Goal: Task Accomplishment & Management: Manage account settings

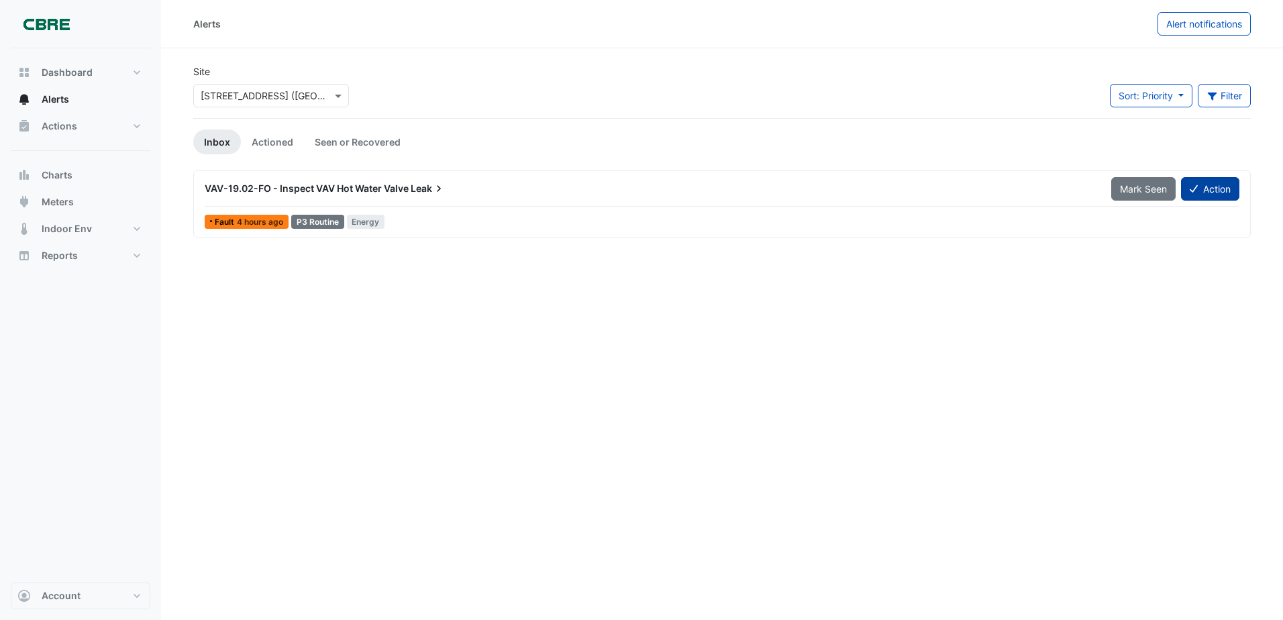
click at [1202, 193] on button "Action" at bounding box center [1210, 188] width 58 height 23
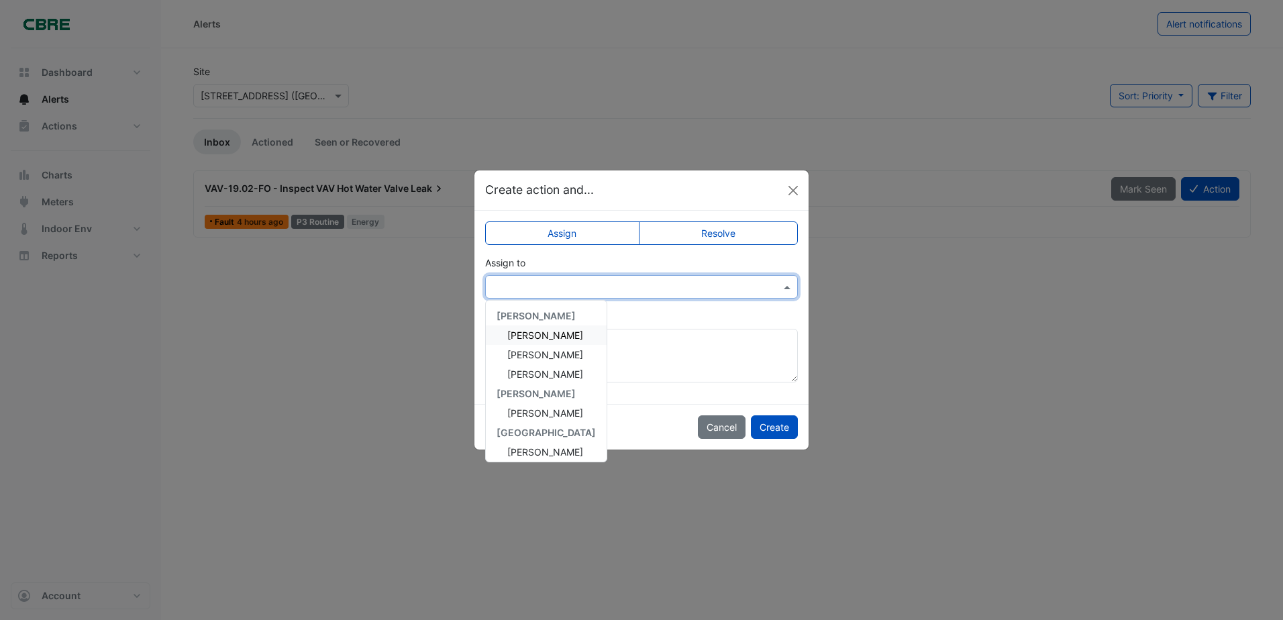
click at [527, 289] on input "text" at bounding box center [628, 287] width 271 height 14
click at [512, 355] on span "[PERSON_NAME]" at bounding box center [545, 354] width 76 height 11
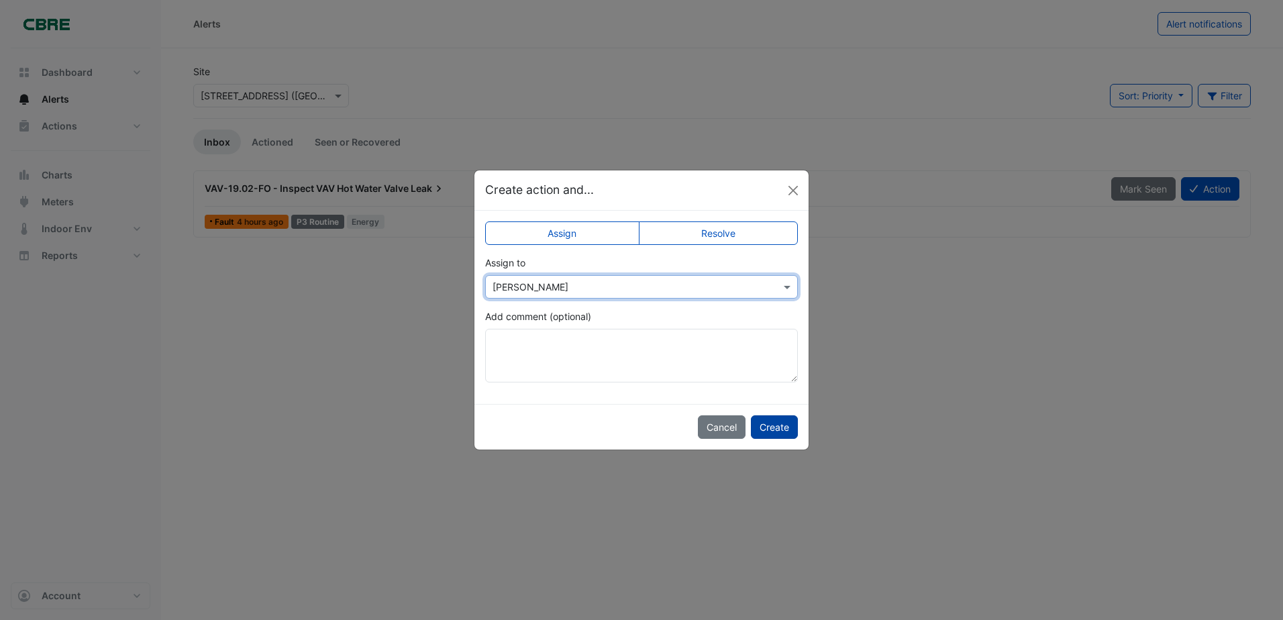
click at [768, 425] on button "Create" at bounding box center [774, 426] width 47 height 23
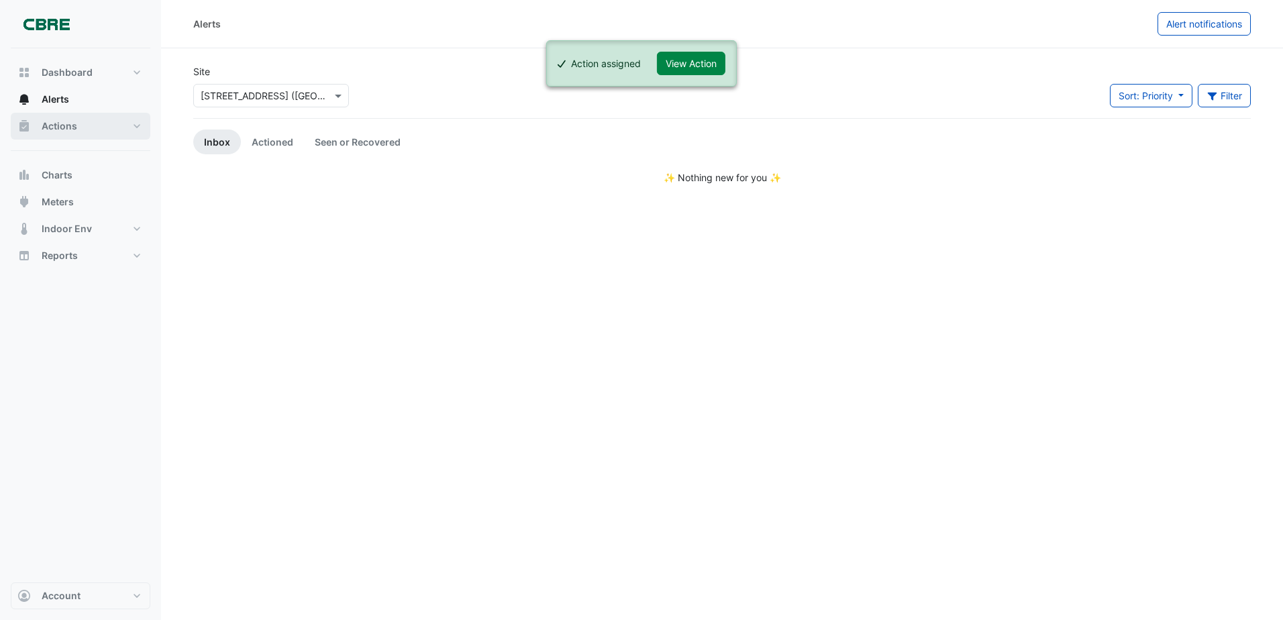
click at [60, 128] on span "Actions" at bounding box center [60, 125] width 36 height 13
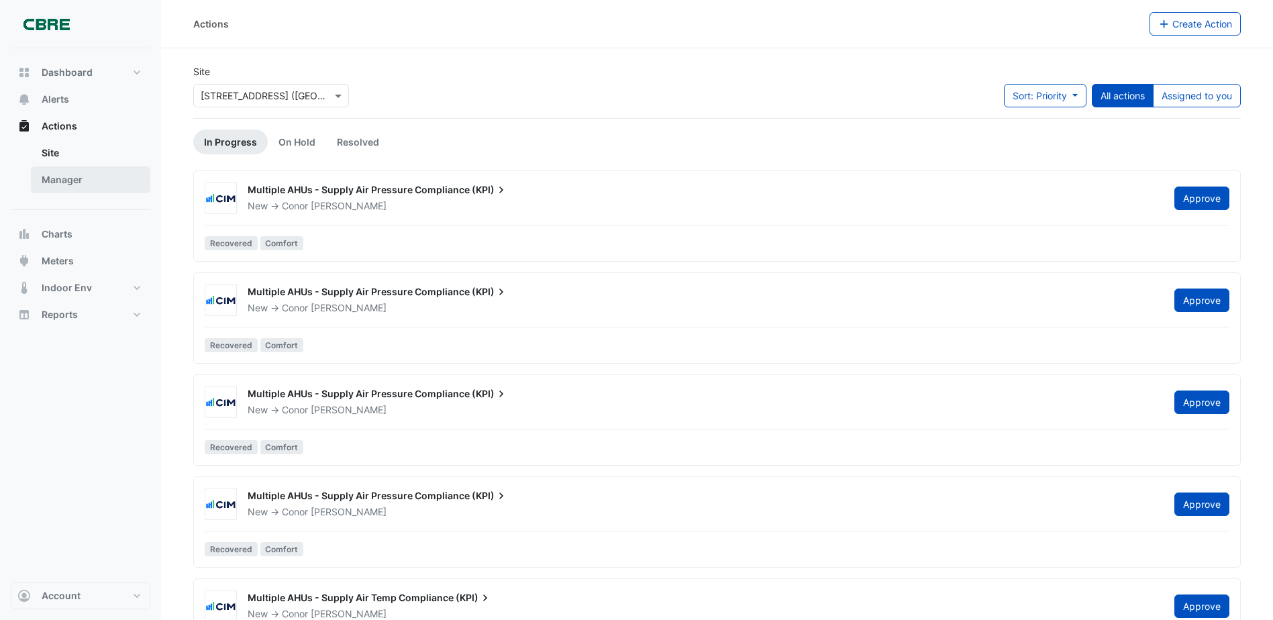
click at [64, 181] on link "Manager" at bounding box center [90, 179] width 119 height 27
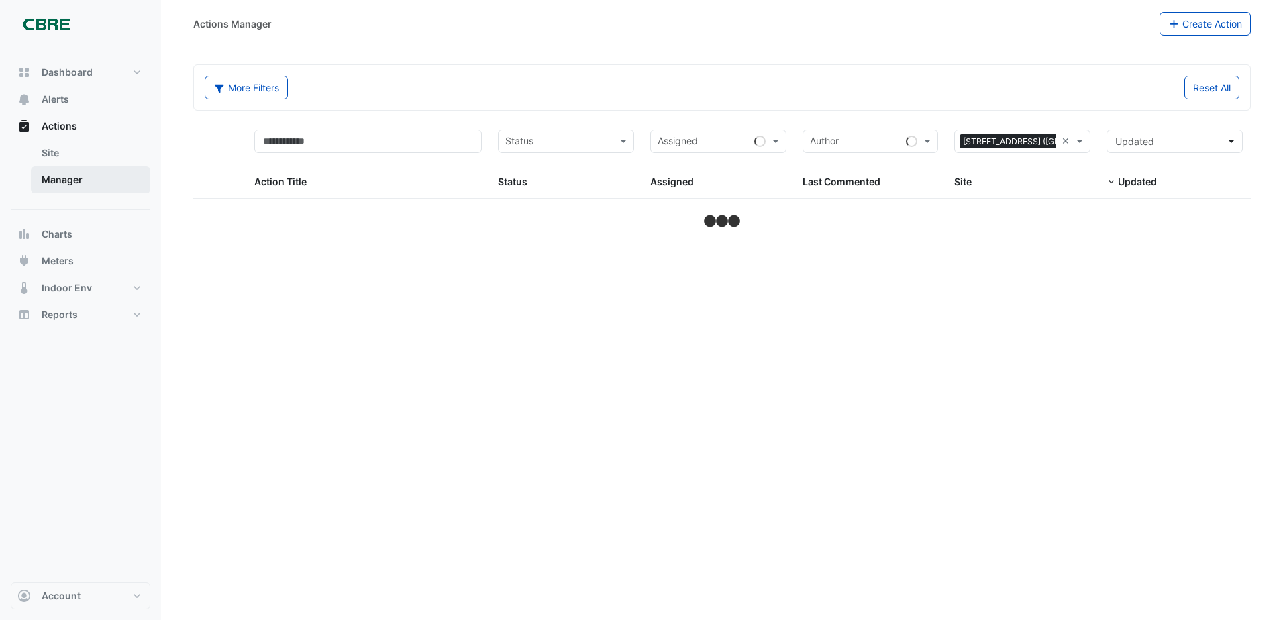
select select "***"
